Goal: Navigation & Orientation: Find specific page/section

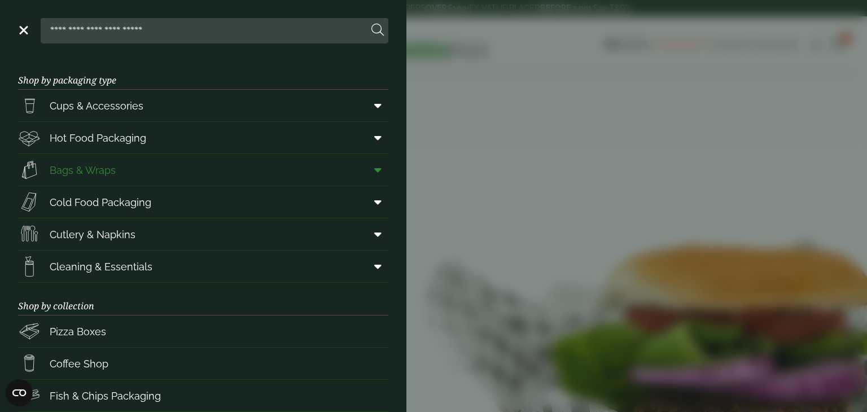
click at [90, 172] on span "Bags & Wraps" at bounding box center [83, 169] width 66 height 15
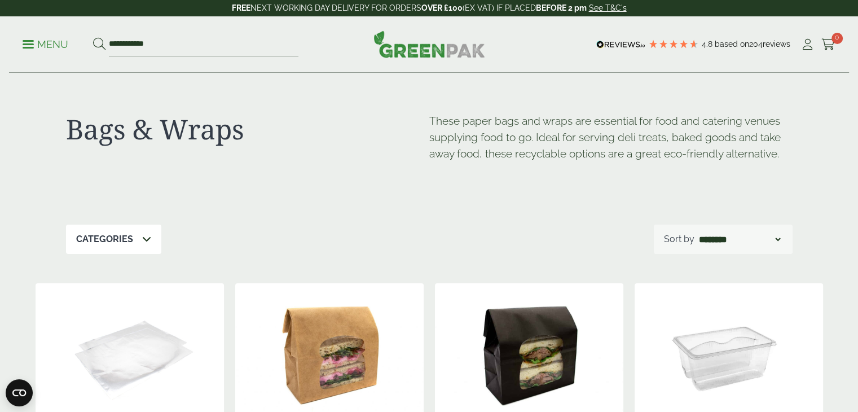
click at [28, 43] on span at bounding box center [28, 44] width 11 height 2
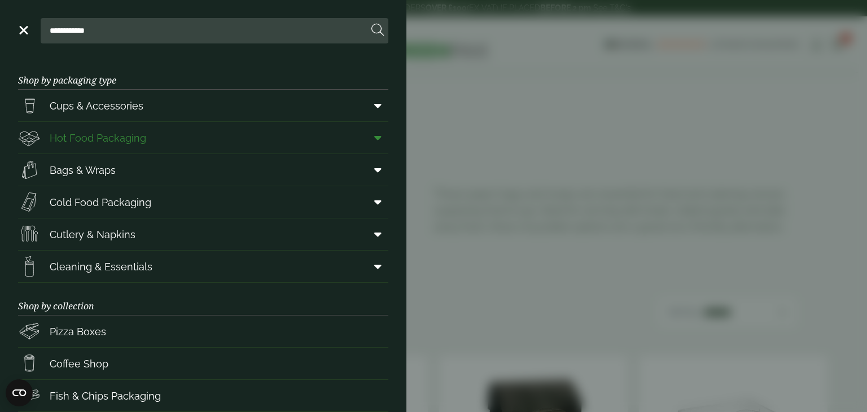
click at [103, 138] on span "Hot Food Packaging" at bounding box center [98, 137] width 96 height 15
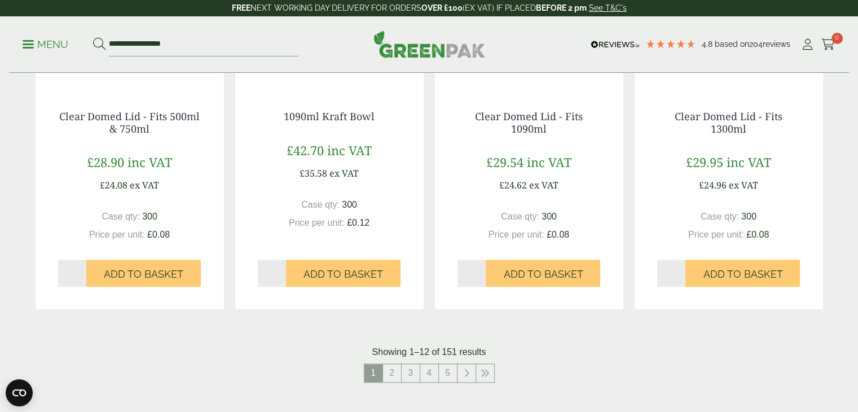
scroll to position [1145, 0]
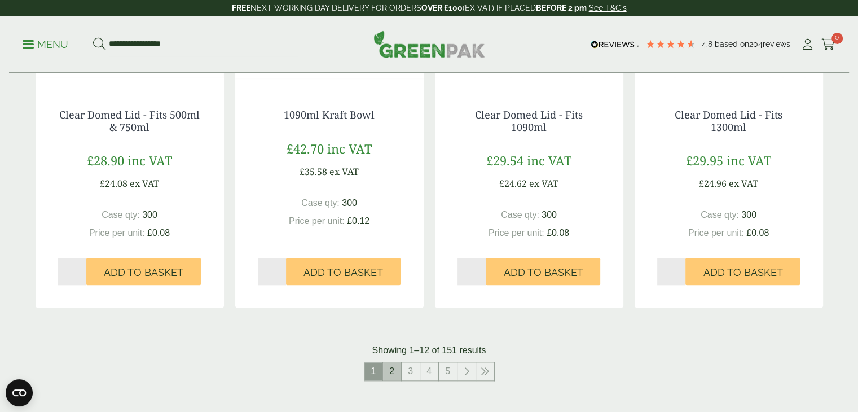
click at [399, 367] on link "2" at bounding box center [392, 371] width 18 height 18
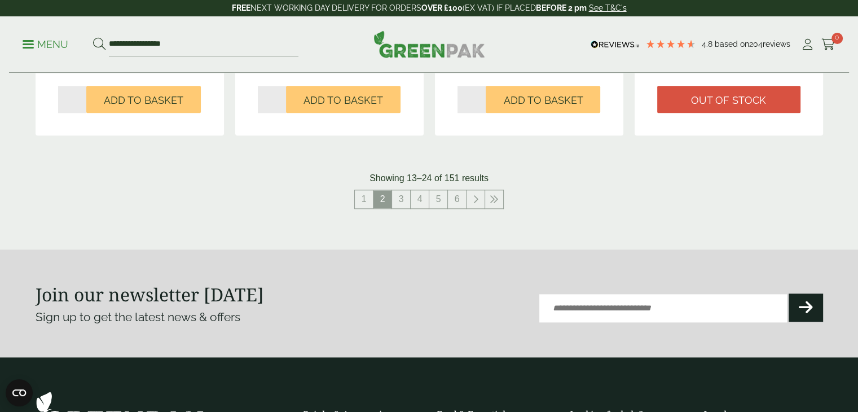
scroll to position [1325, 0]
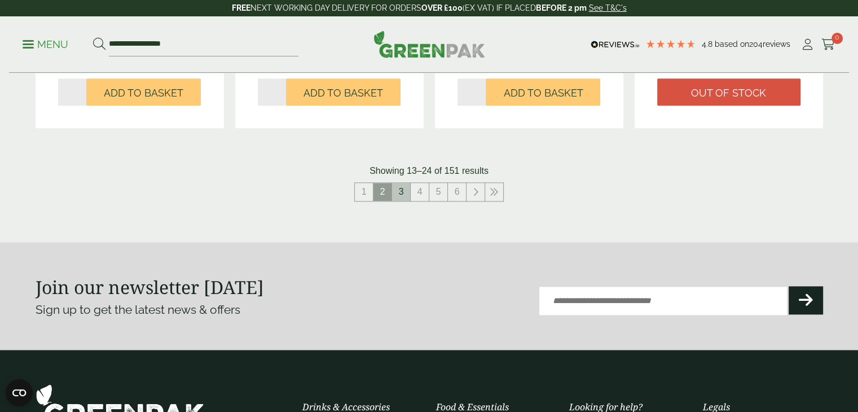
click at [398, 188] on link "3" at bounding box center [401, 192] width 18 height 18
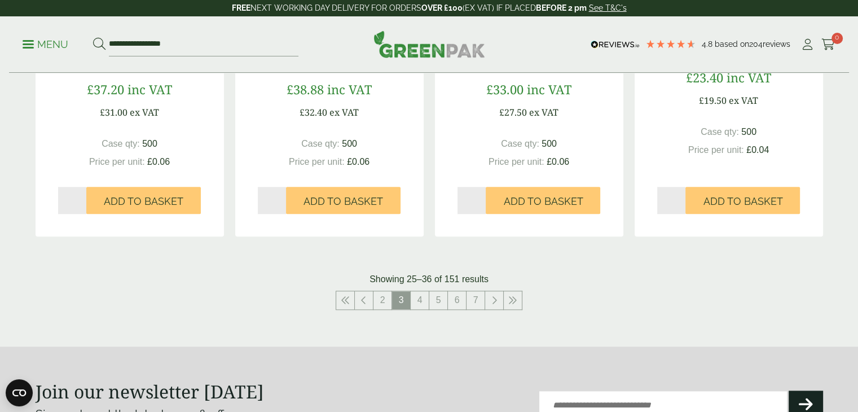
scroll to position [1220, 0]
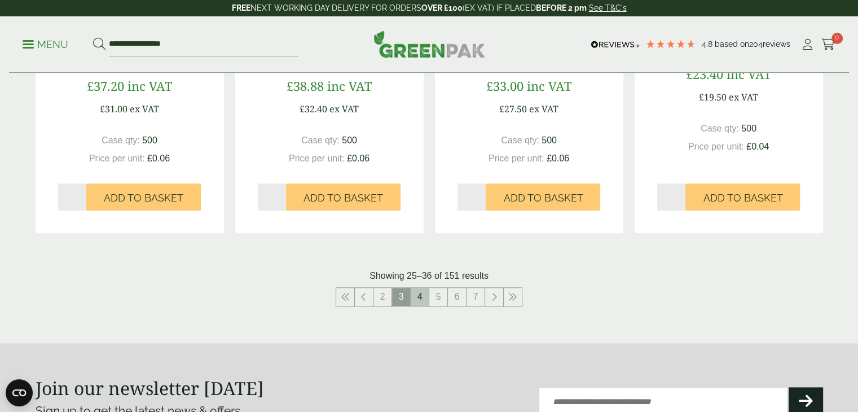
click at [419, 298] on link "4" at bounding box center [420, 297] width 18 height 18
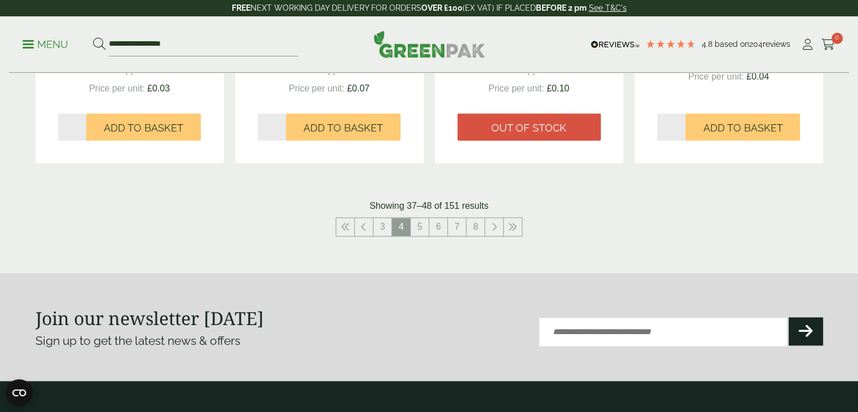
scroll to position [1302, 0]
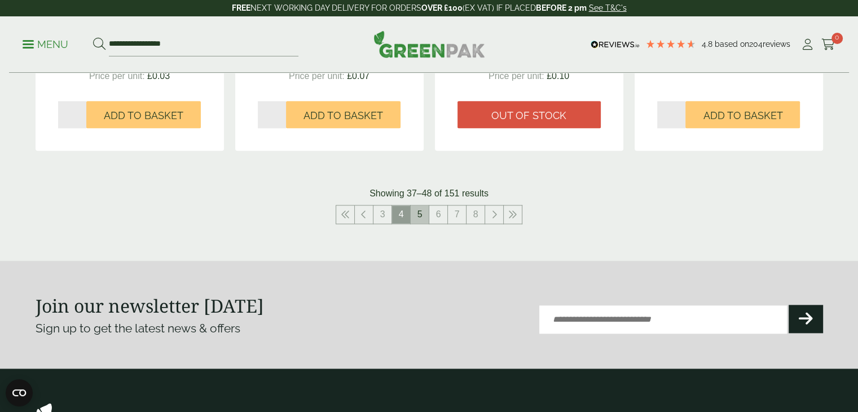
click at [418, 209] on link "5" at bounding box center [420, 214] width 18 height 18
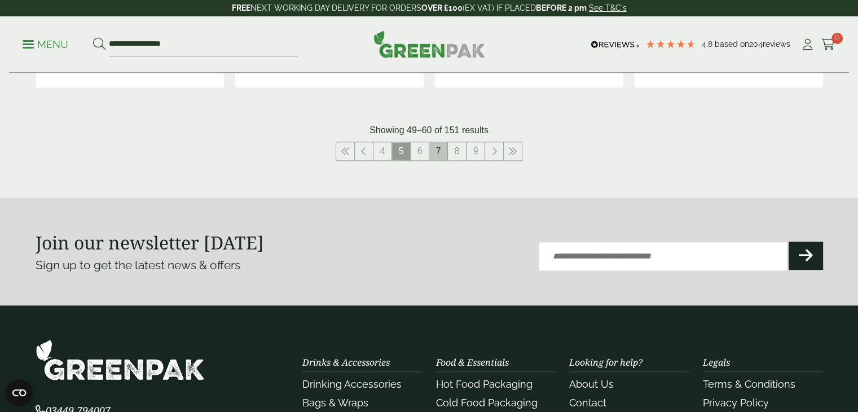
scroll to position [1368, 0]
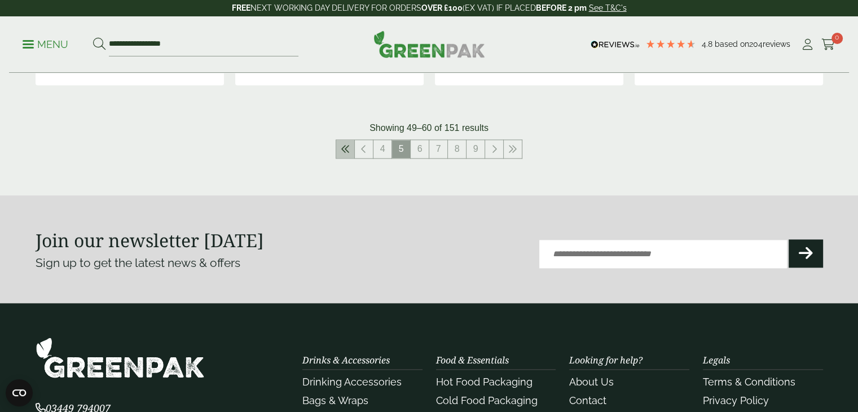
click at [348, 140] on link at bounding box center [345, 149] width 18 height 18
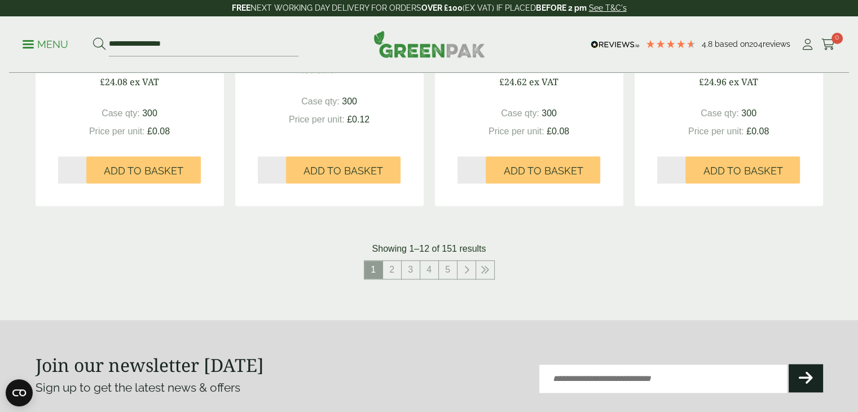
scroll to position [1237, 0]
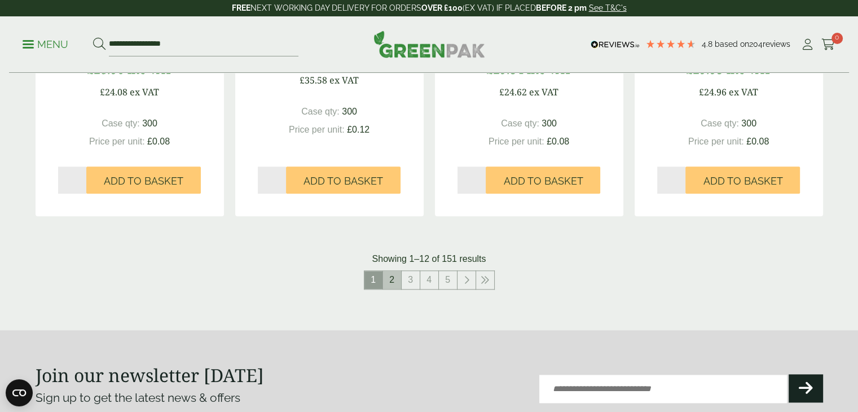
click at [396, 278] on link "2" at bounding box center [392, 280] width 18 height 18
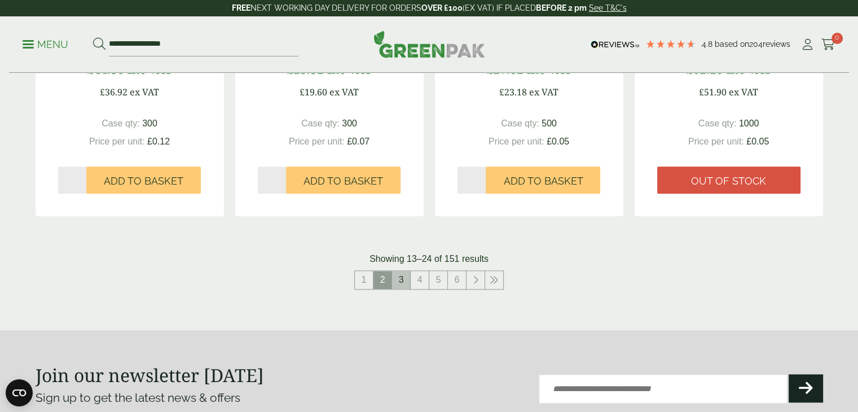
click at [406, 280] on link "3" at bounding box center [401, 280] width 18 height 18
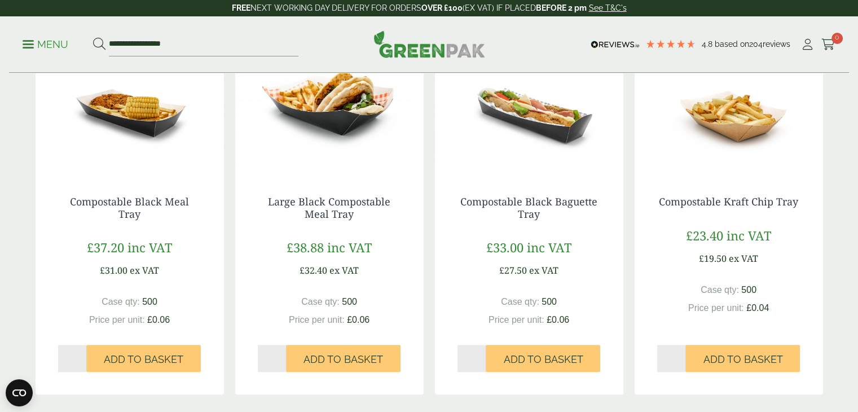
scroll to position [1139, 0]
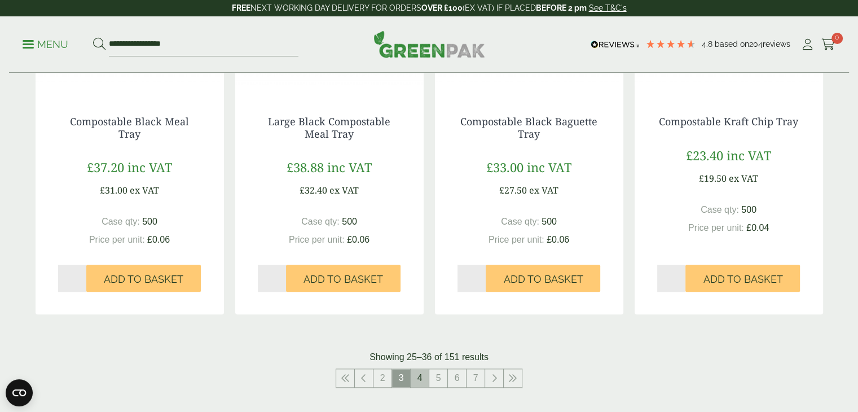
click at [422, 377] on link "4" at bounding box center [420, 378] width 18 height 18
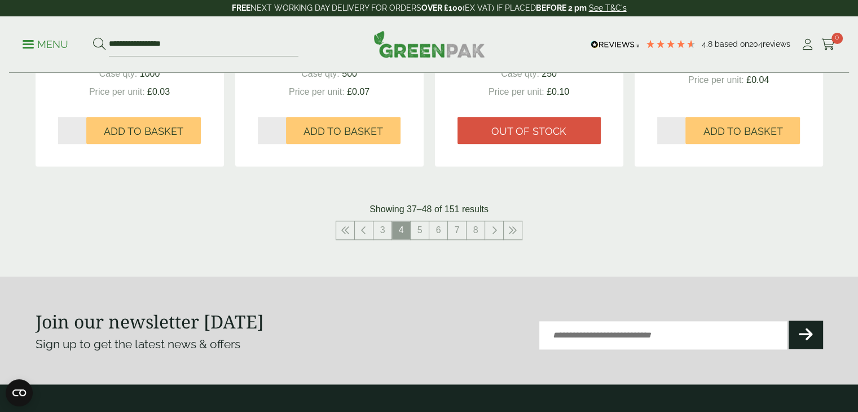
scroll to position [1288, 0]
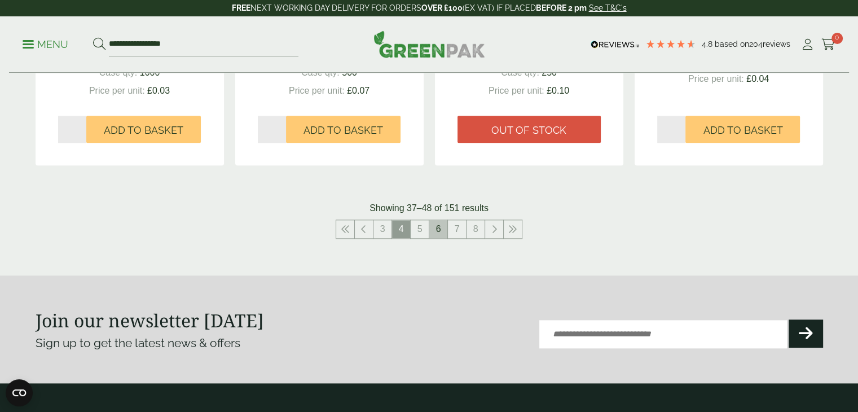
click at [438, 227] on link "6" at bounding box center [438, 229] width 18 height 18
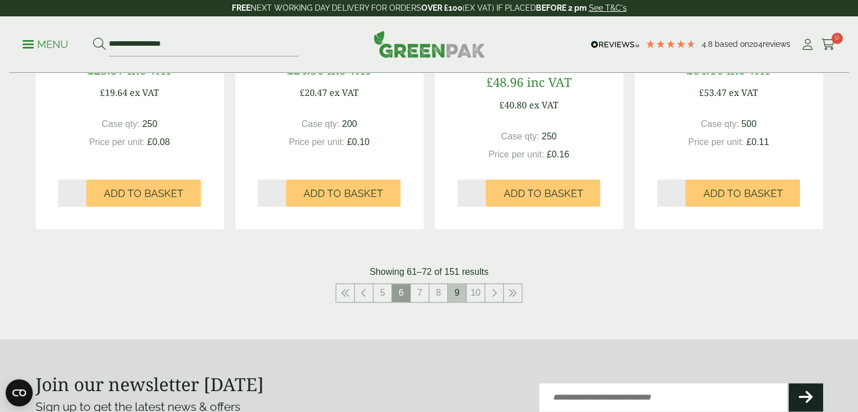
scroll to position [1320, 0]
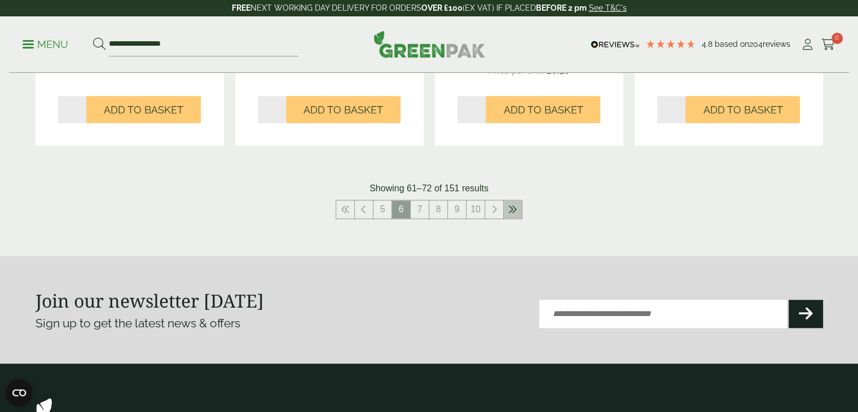
click at [517, 207] on link at bounding box center [513, 209] width 18 height 18
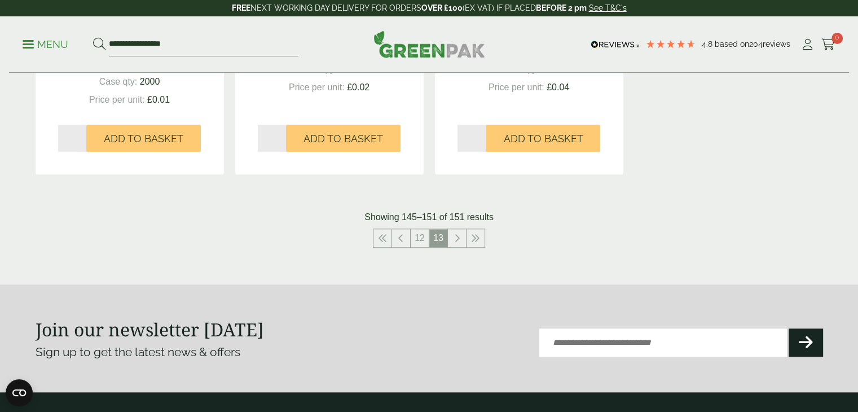
scroll to position [908, 0]
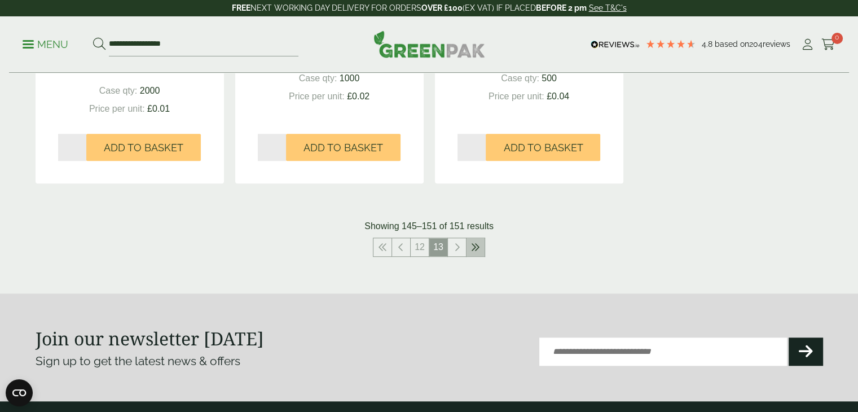
click at [475, 245] on icon at bounding box center [475, 247] width 9 height 9
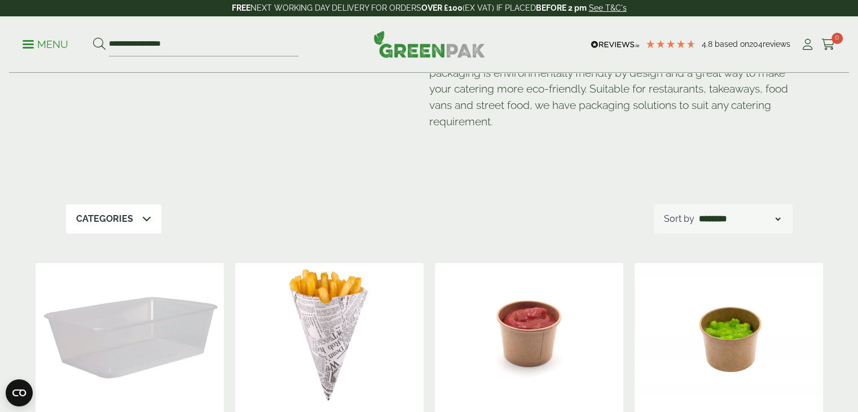
scroll to position [0, 0]
